Goal: Register for event/course

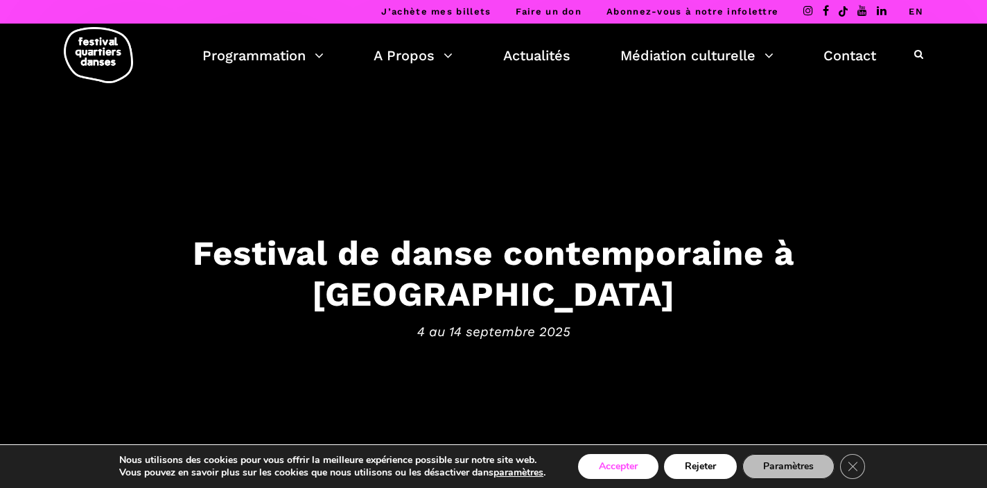
click at [633, 459] on button "Accepter" at bounding box center [618, 466] width 80 height 25
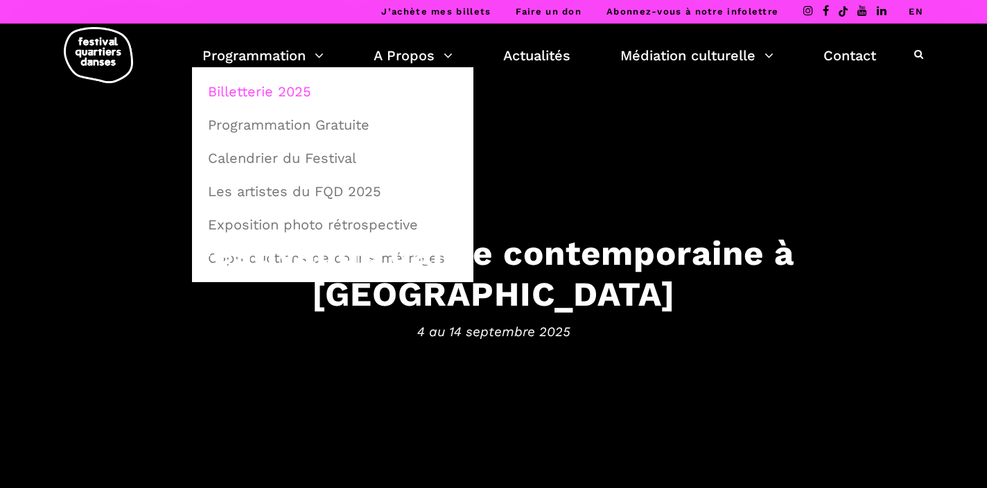
click at [292, 88] on link "Billetterie 2025" at bounding box center [333, 92] width 266 height 32
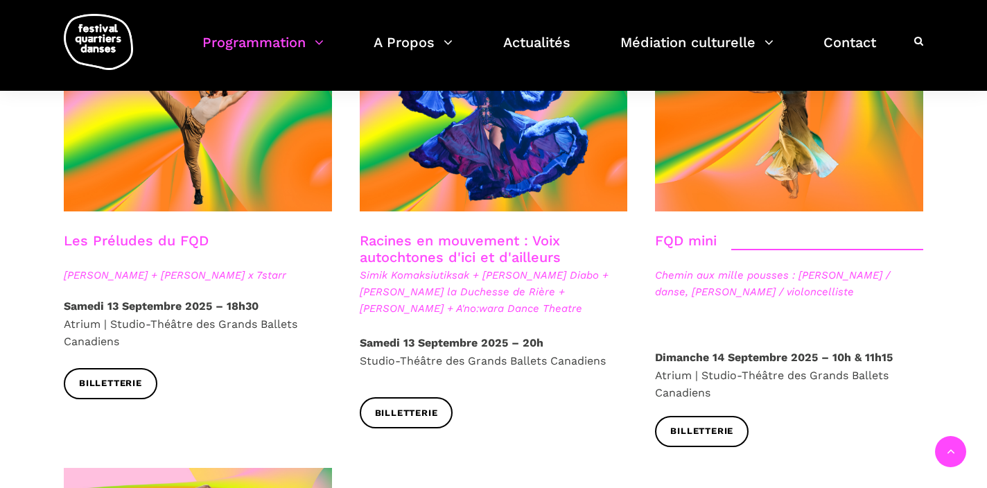
scroll to position [2077, 0]
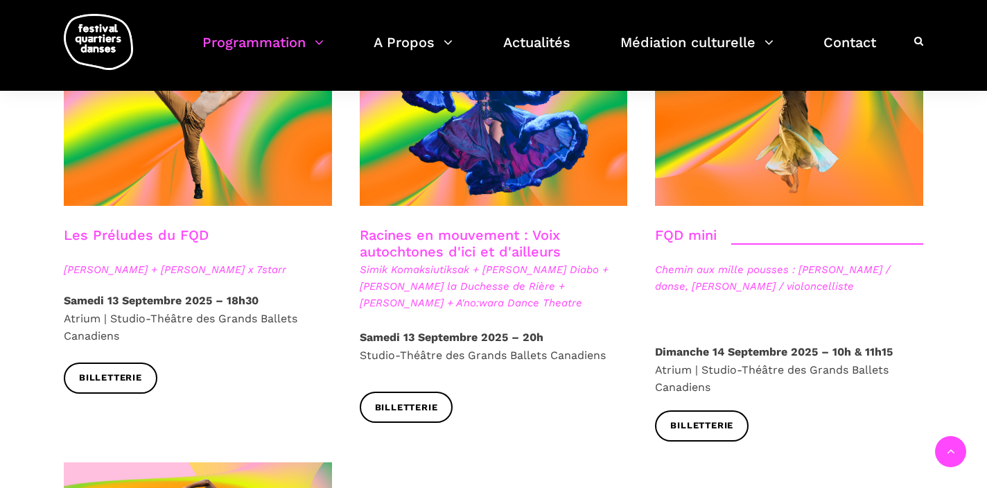
click at [697, 261] on span "Chemin aux mille pousses : Alexandra Caron / danse, Emmanuelle Lizère / violonc…" at bounding box center [789, 277] width 268 height 33
click at [706, 227] on link "FQD mini" at bounding box center [686, 235] width 62 height 17
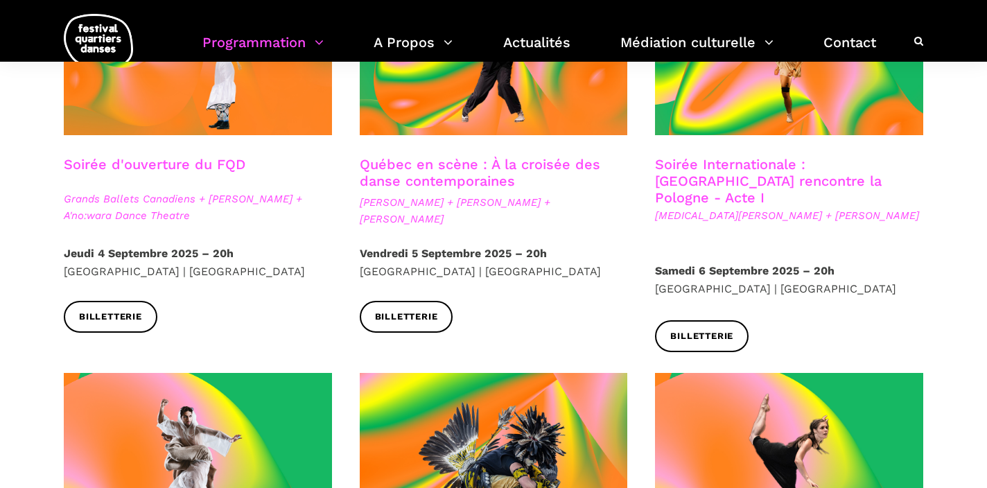
scroll to position [0, 0]
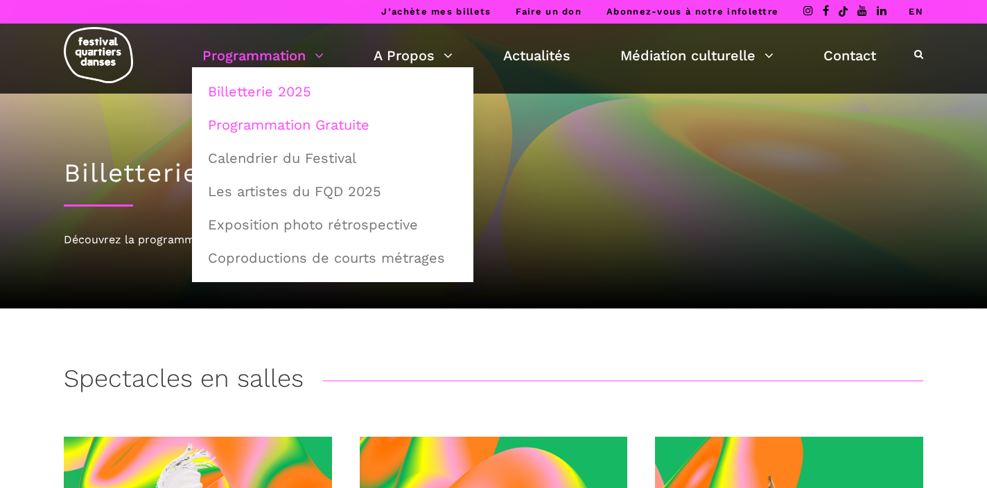
click at [306, 130] on link "Programmation Gratuite" at bounding box center [333, 125] width 266 height 32
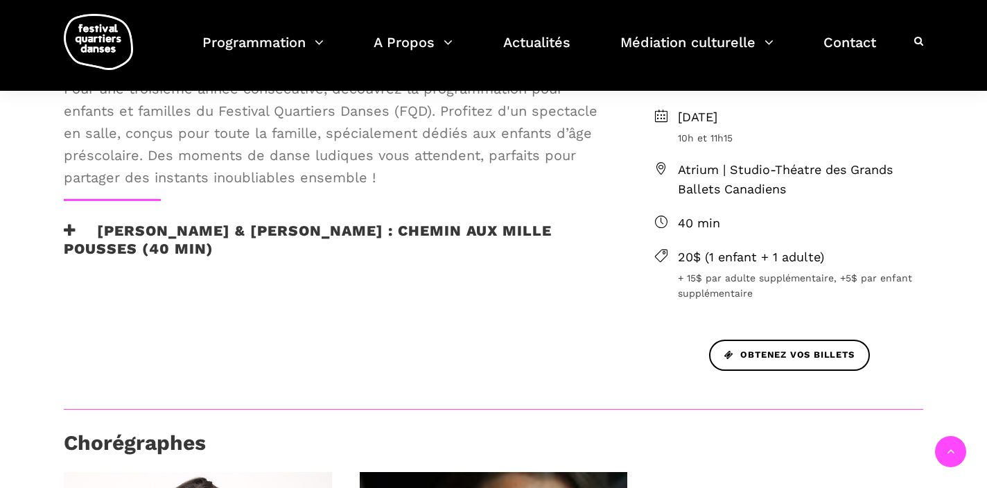
scroll to position [373, 0]
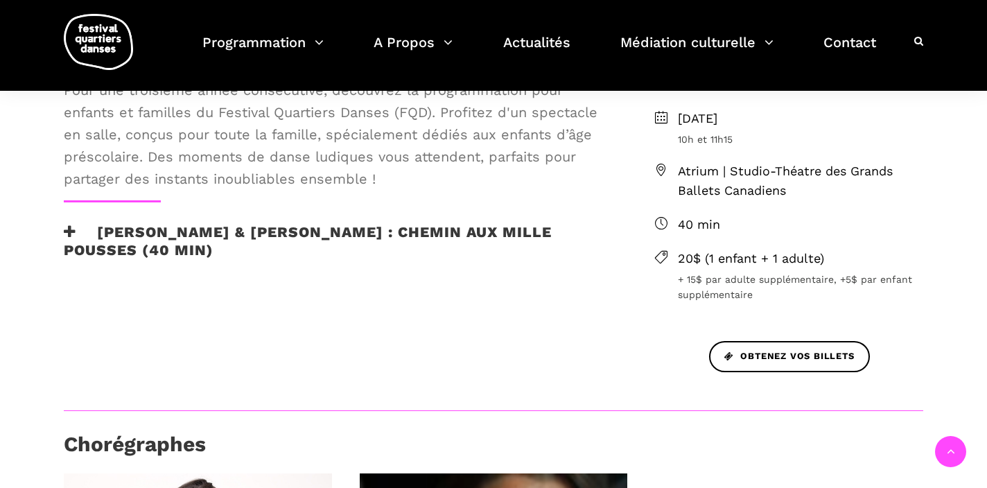
click at [73, 239] on h3 "Alexandra Caron & Emmanuelle Lizère : Chemin aux mille pousses (40 min)" at bounding box center [337, 240] width 546 height 35
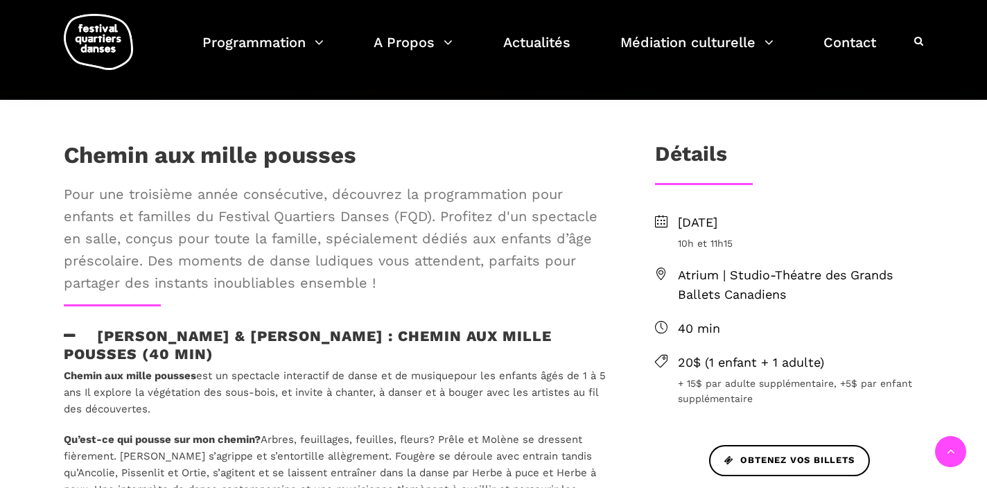
scroll to position [267, 0]
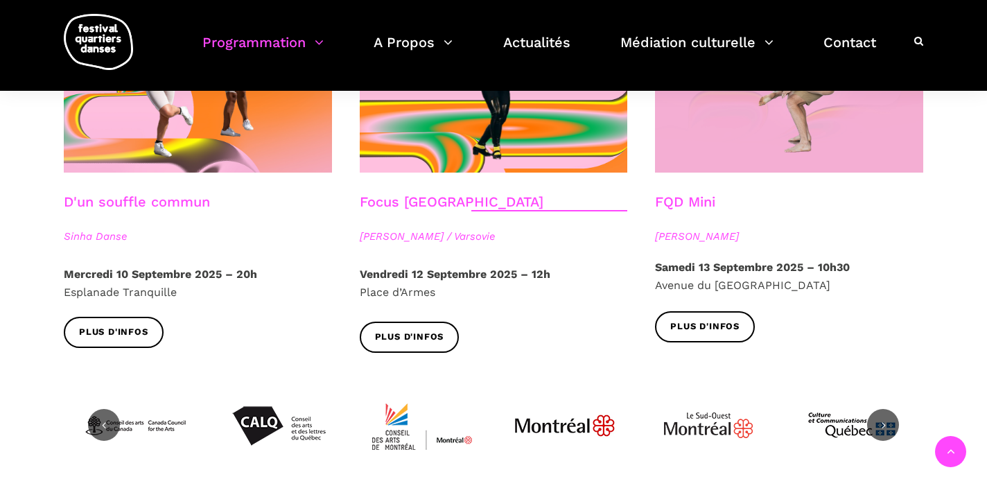
scroll to position [1654, 0]
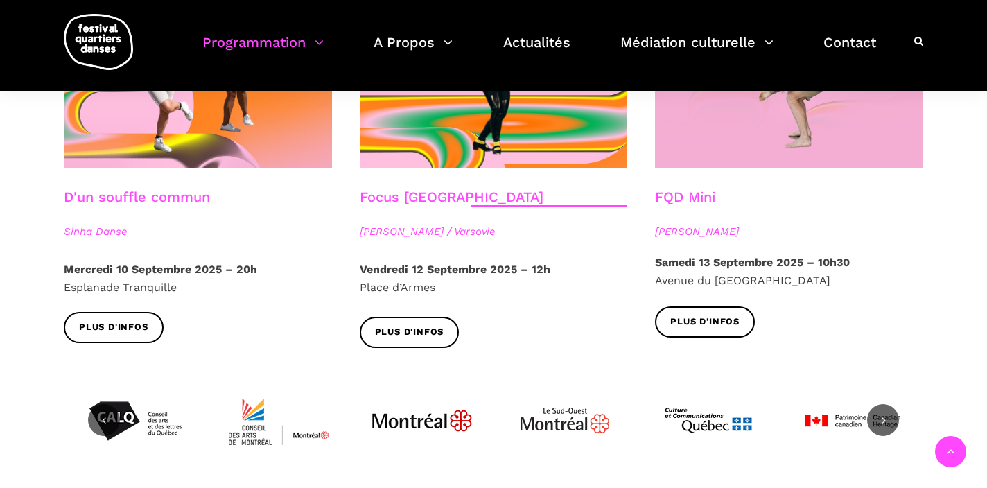
click at [727, 256] on strong "Samedi 13 Septembre 2025 – 10h30" at bounding box center [752, 262] width 195 height 13
click at [686, 312] on link "Plus d'infos" at bounding box center [705, 321] width 100 height 31
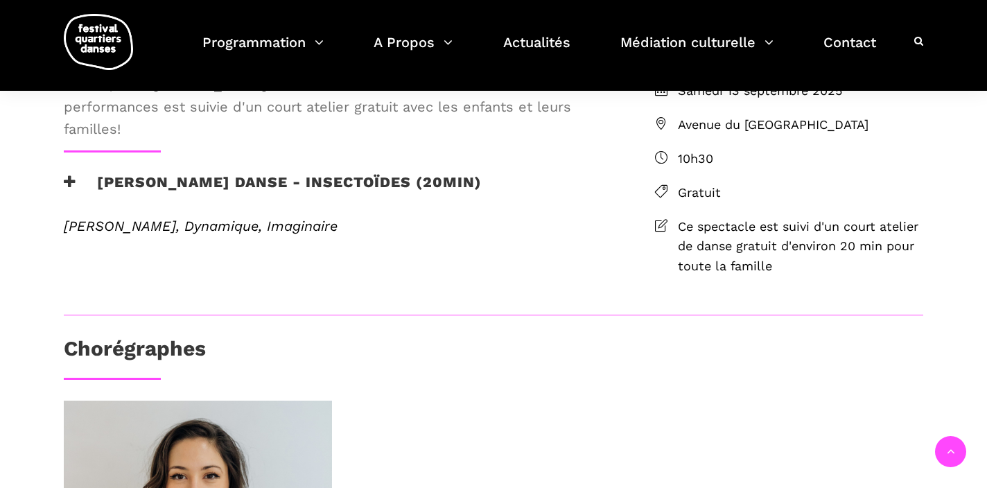
scroll to position [403, 0]
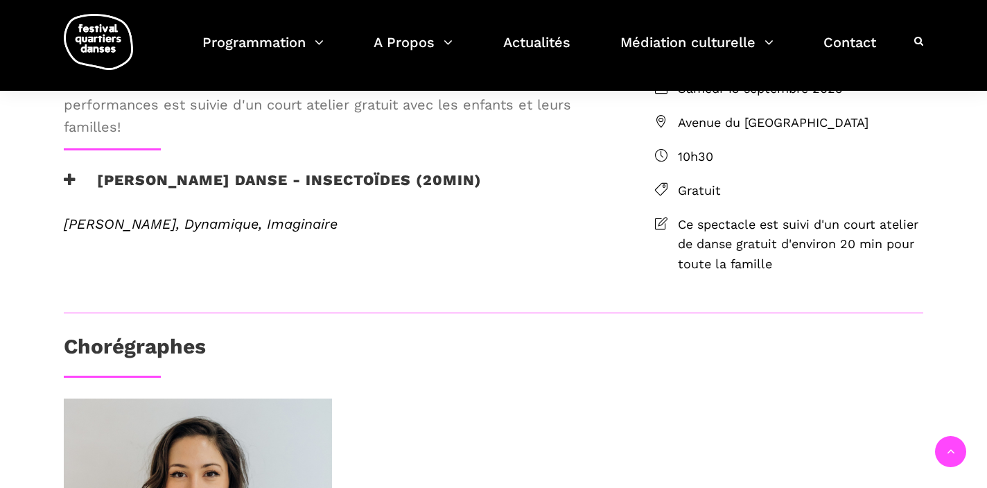
click at [72, 187] on icon at bounding box center [70, 180] width 12 height 15
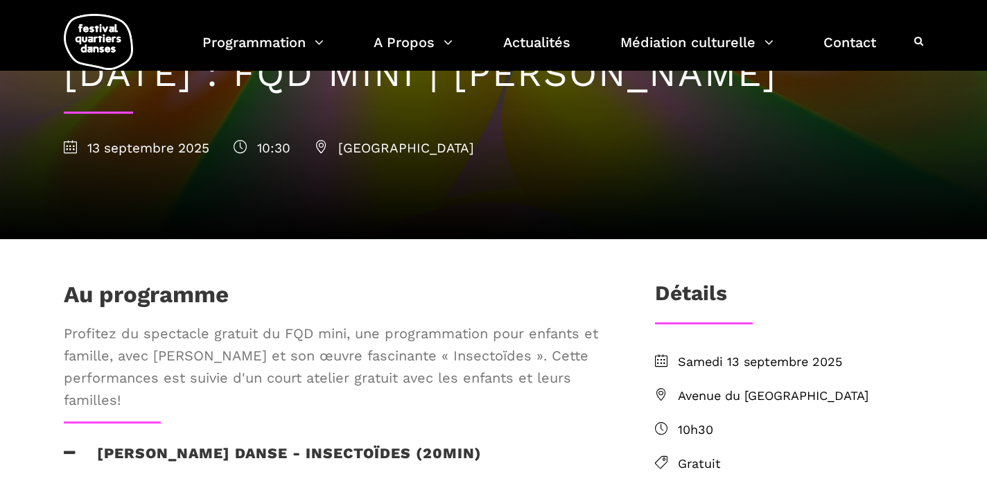
scroll to position [0, 0]
